Goal: Navigation & Orientation: Find specific page/section

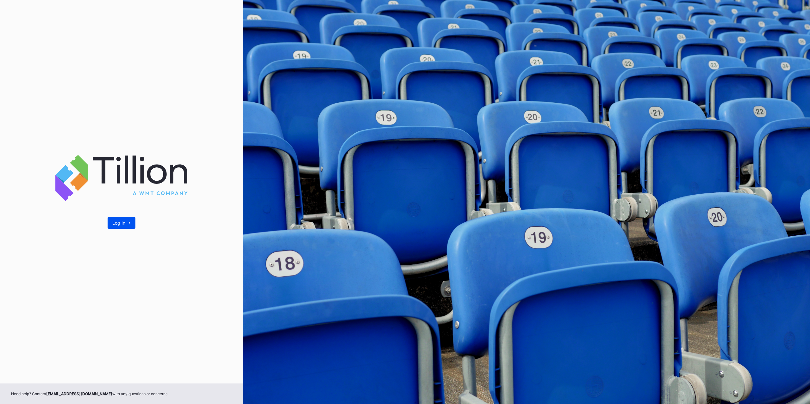
click at [118, 225] on div "Log In ->" at bounding box center [121, 222] width 18 height 5
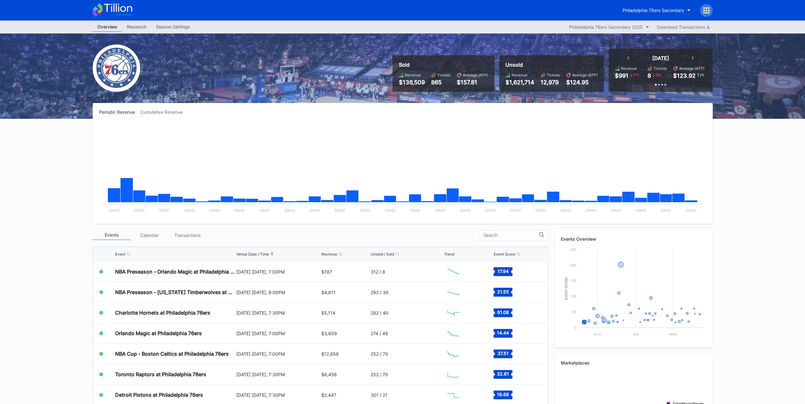
click at [193, 237] on div "Transactions" at bounding box center [188, 236] width 38 height 10
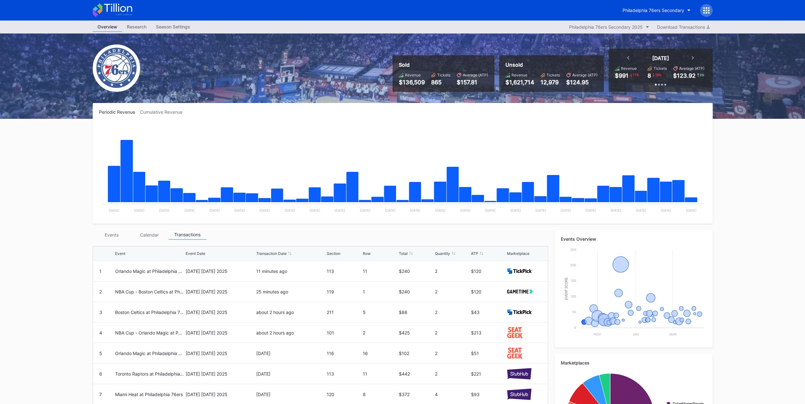
click at [120, 237] on div "Events" at bounding box center [112, 235] width 38 height 10
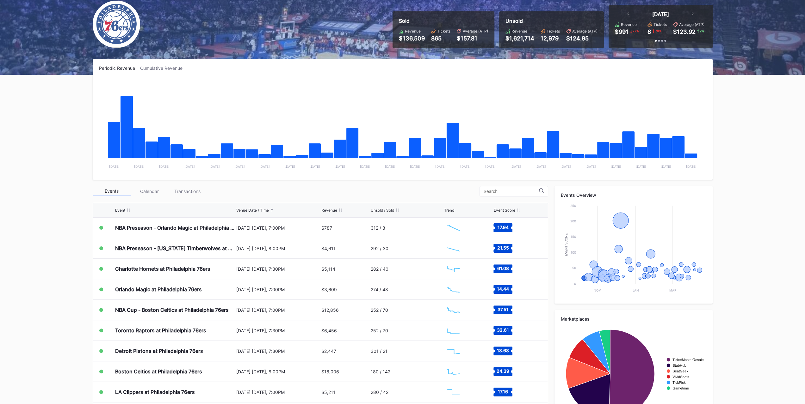
scroll to position [73, 0]
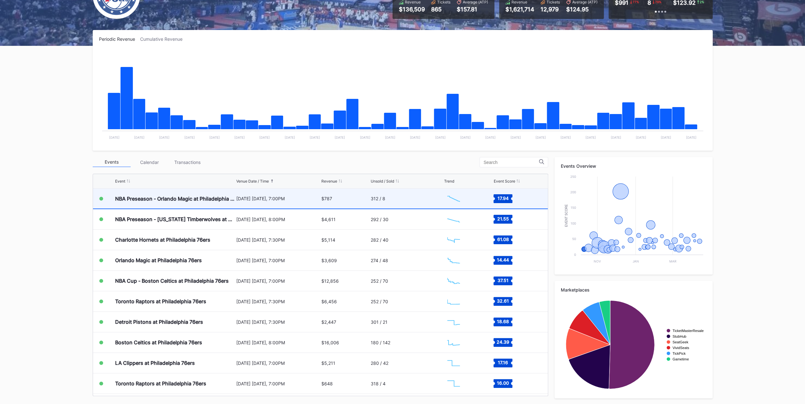
click at [243, 198] on div "[DATE] [DATE], 7:00PM" at bounding box center [278, 198] width 84 height 5
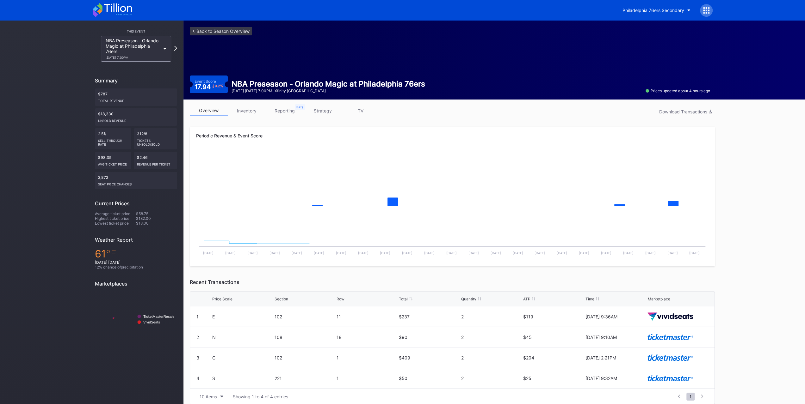
click at [154, 56] on div "10/10 Friday 7:00PM" at bounding box center [133, 58] width 54 height 4
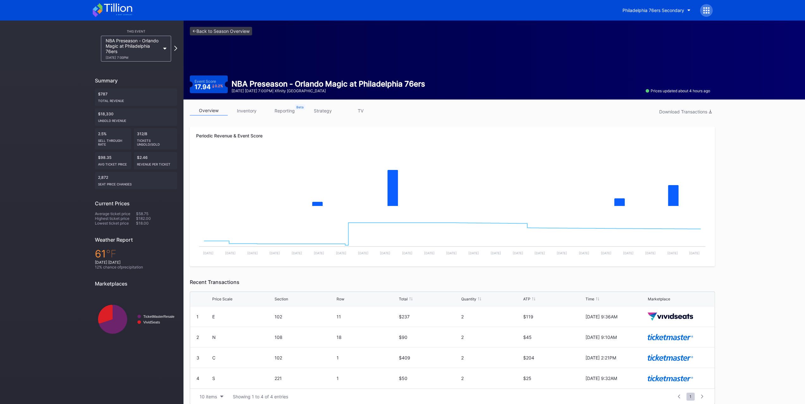
click at [127, 13] on icon at bounding box center [113, 10] width 40 height 14
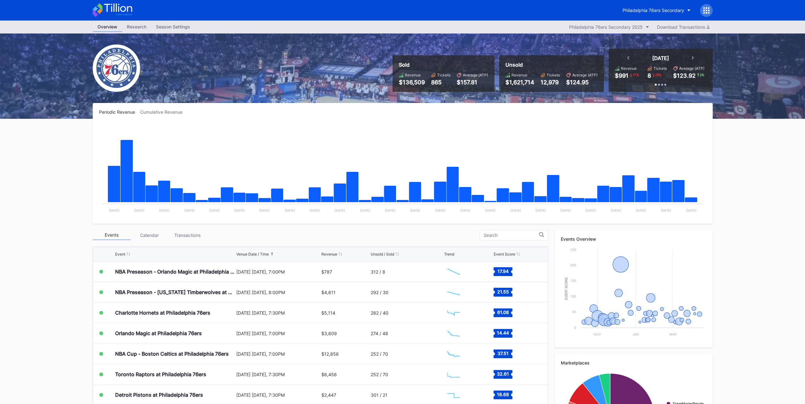
click at [192, 237] on div "Transactions" at bounding box center [188, 236] width 38 height 10
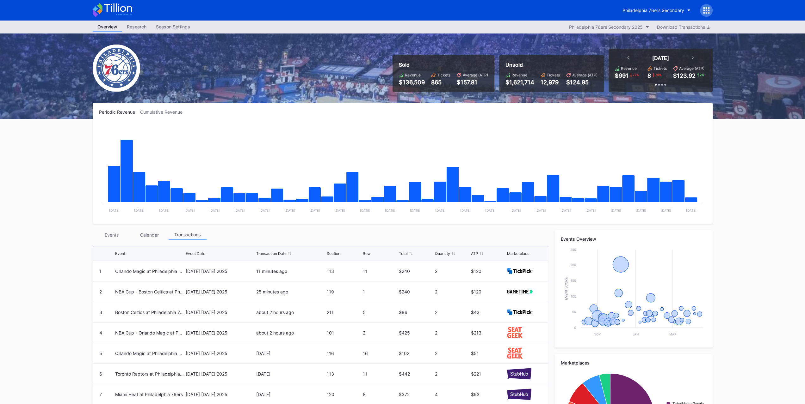
click at [105, 233] on div "Events" at bounding box center [112, 235] width 38 height 10
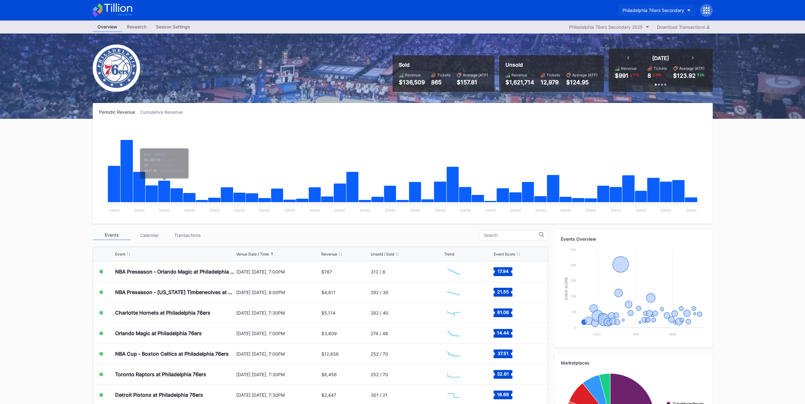
click at [660, 13] on div "Philadelphia 76ers Secondary" at bounding box center [653, 10] width 62 height 5
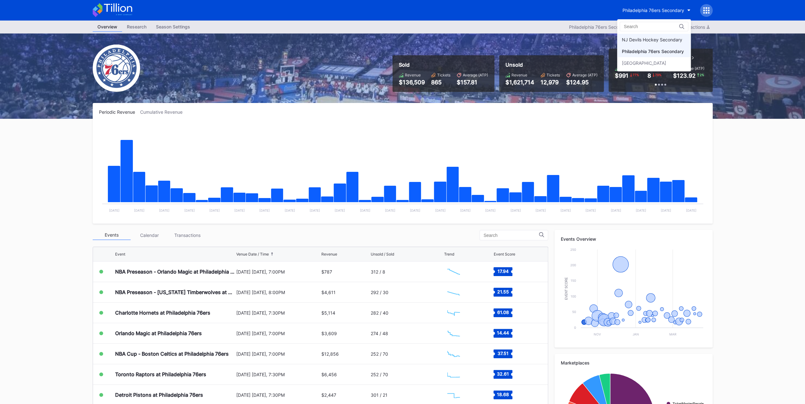
click at [656, 37] on div "NJ Devils Hockey Secondary" at bounding box center [652, 39] width 60 height 5
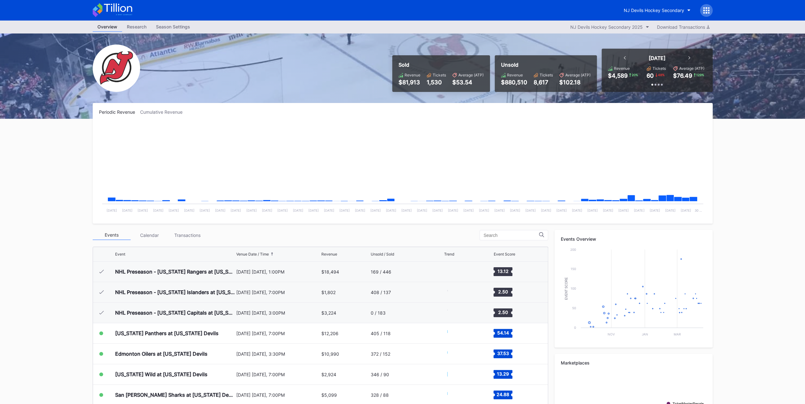
scroll to position [62, 0]
